Goal: Check status: Check status

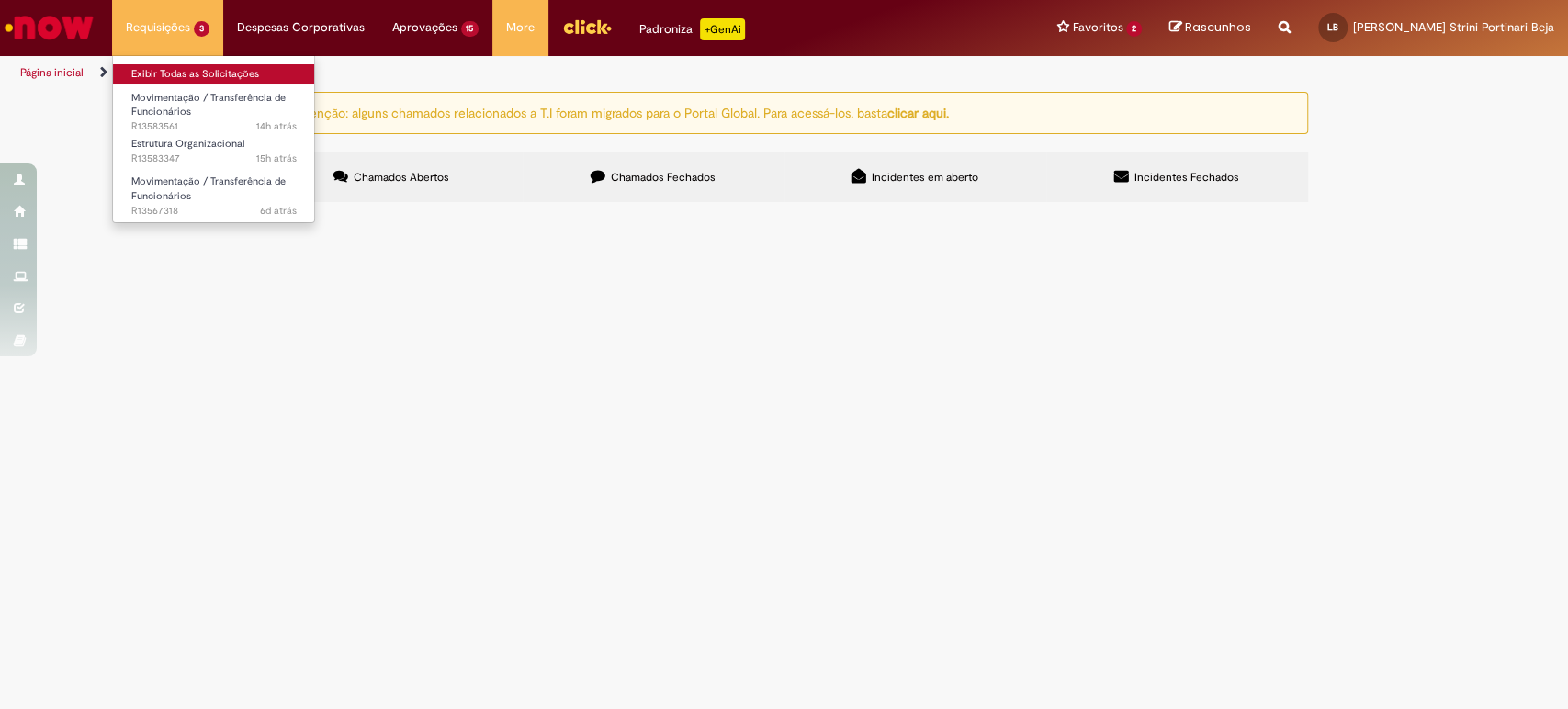
click at [177, 68] on link "Exibir Todas as Solicitações" at bounding box center [214, 74] width 202 height 20
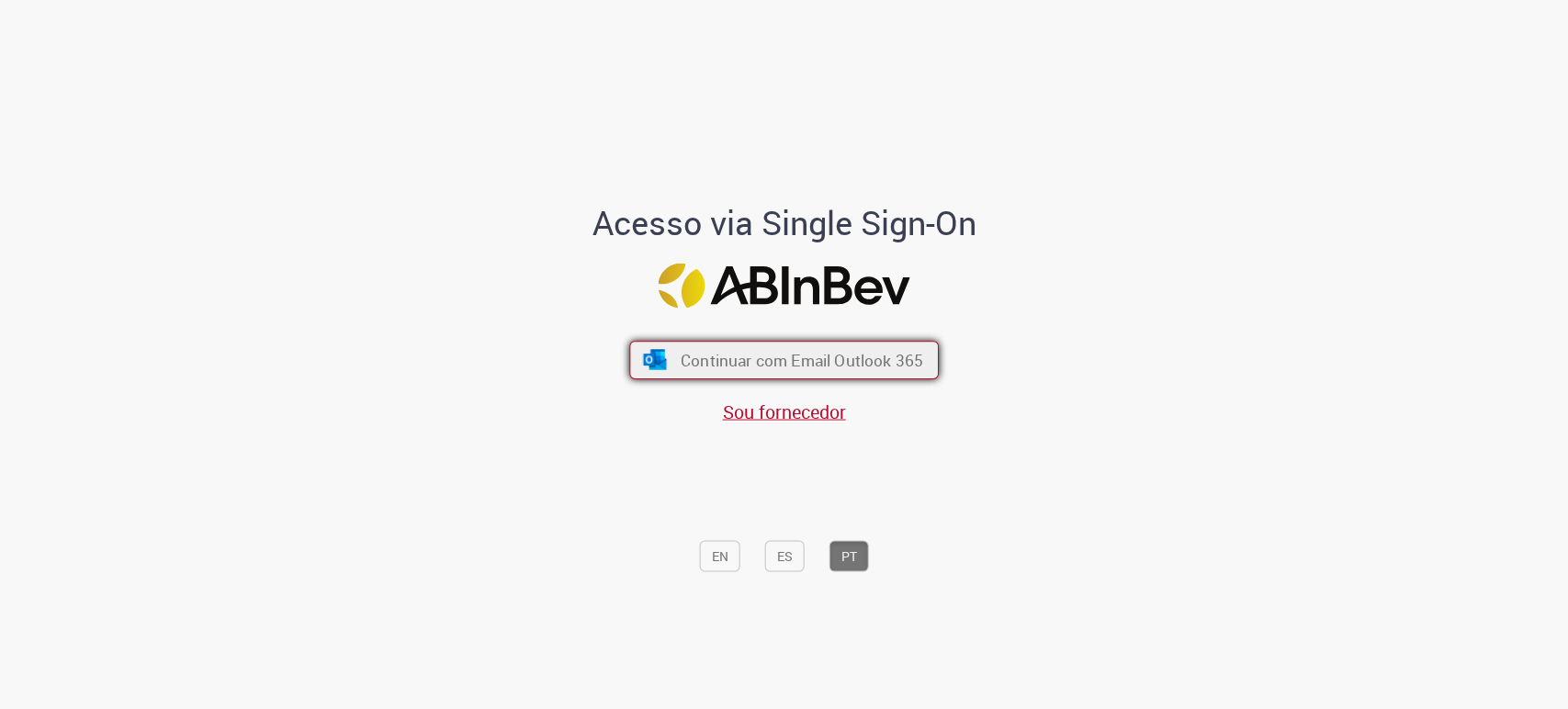
click at [664, 355] on button "Continuar com Email Outlook 365" at bounding box center [784, 359] width 310 height 39
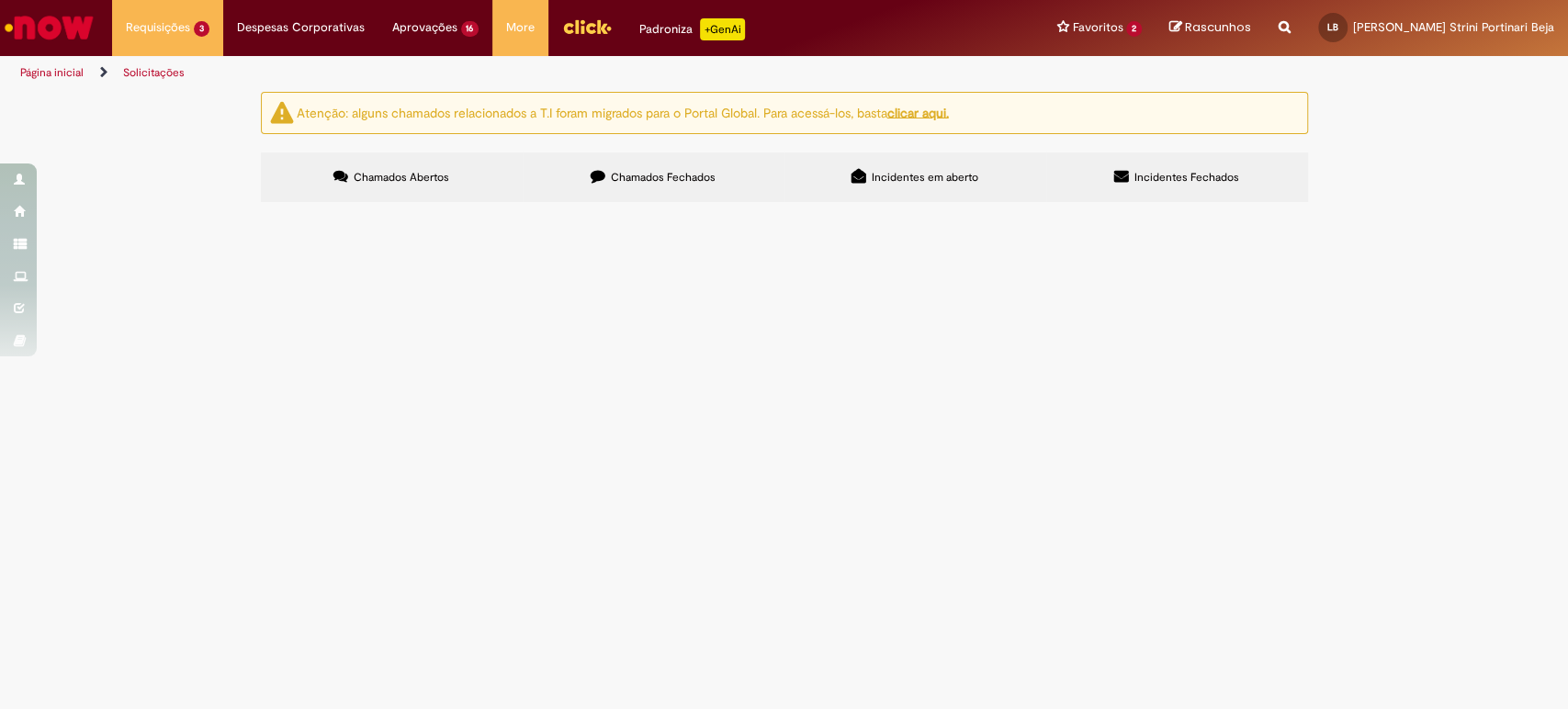
click at [648, 179] on span "Chamados Fechados" at bounding box center [662, 177] width 105 height 15
click at [0, 0] on span "Movimentação / Transferência de Funcionários" at bounding box center [0, 0] width 0 height 0
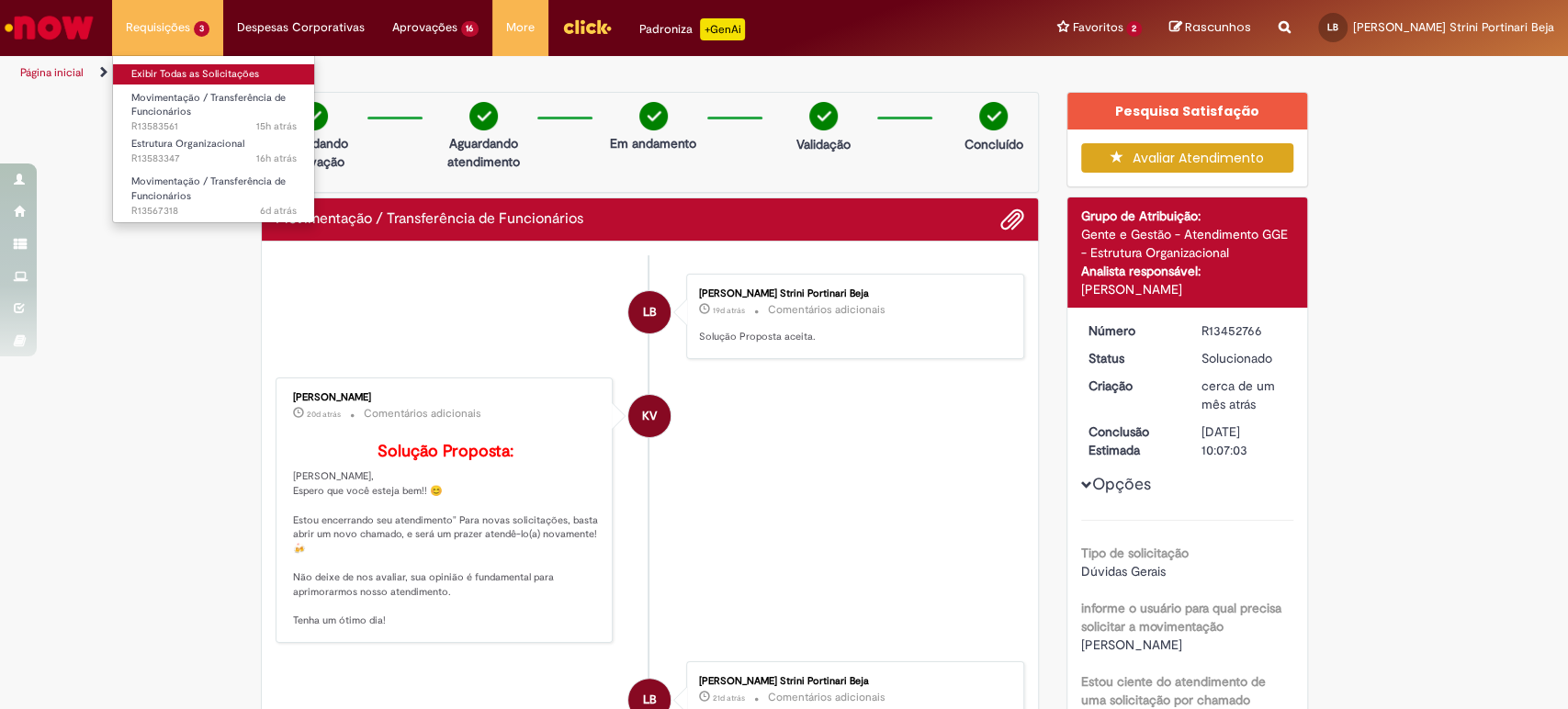
click at [193, 75] on link "Exibir Todas as Solicitações" at bounding box center [214, 74] width 202 height 20
